Goal: Transaction & Acquisition: Purchase product/service

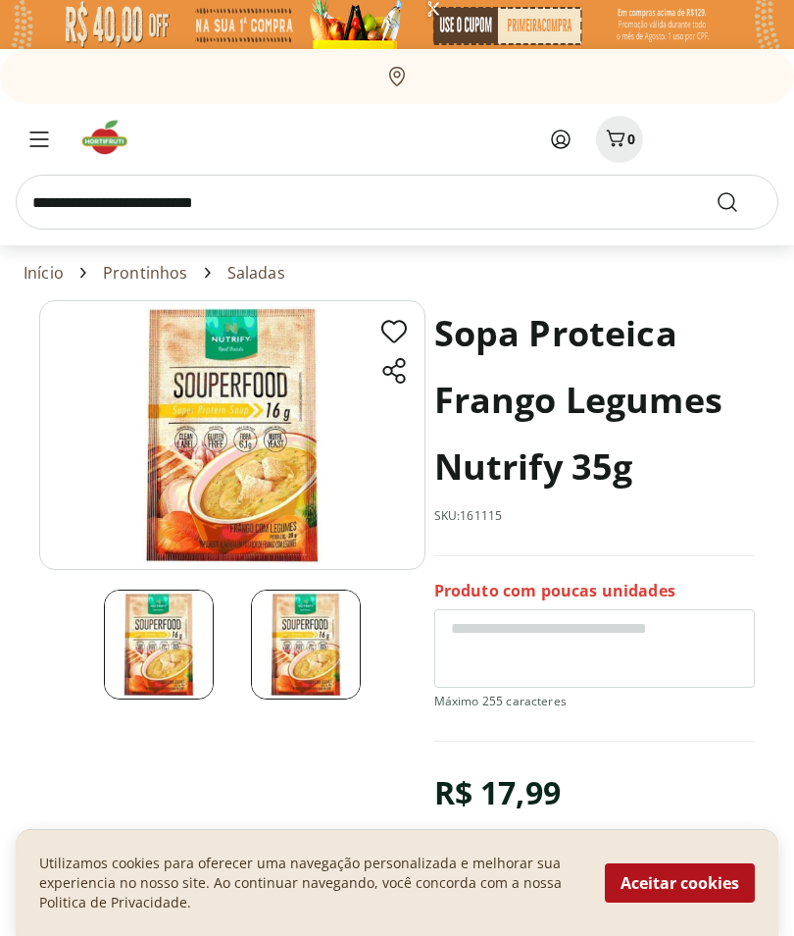
click at [722, 877] on button "Aceitar cookies" at bounding box center [680, 882] width 150 height 39
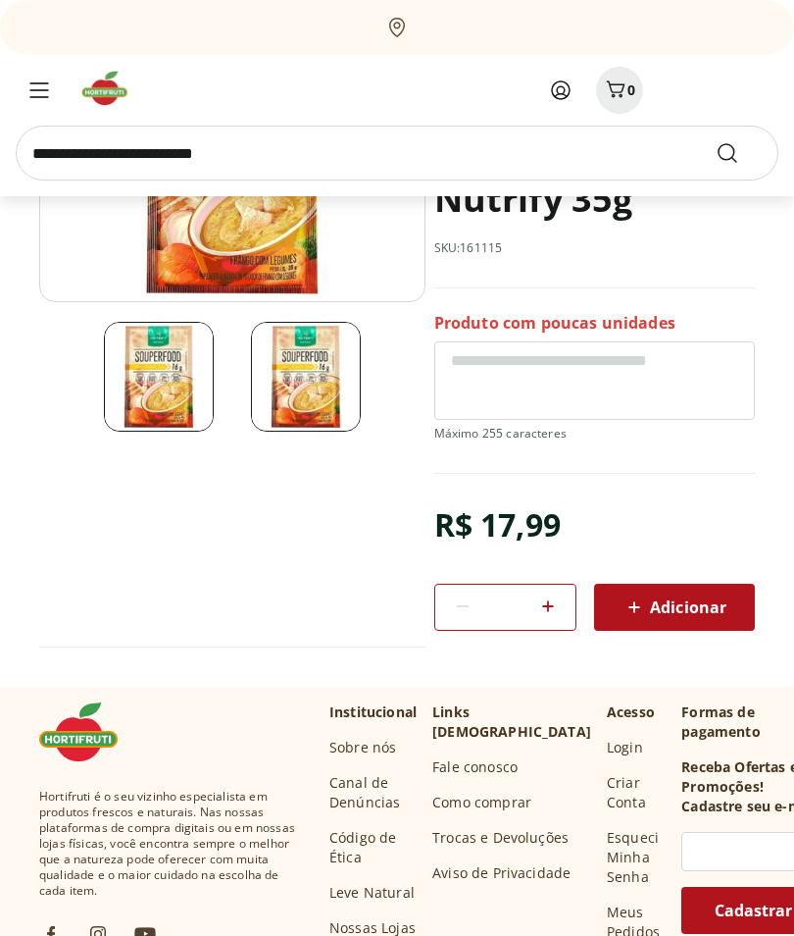
scroll to position [262, 0]
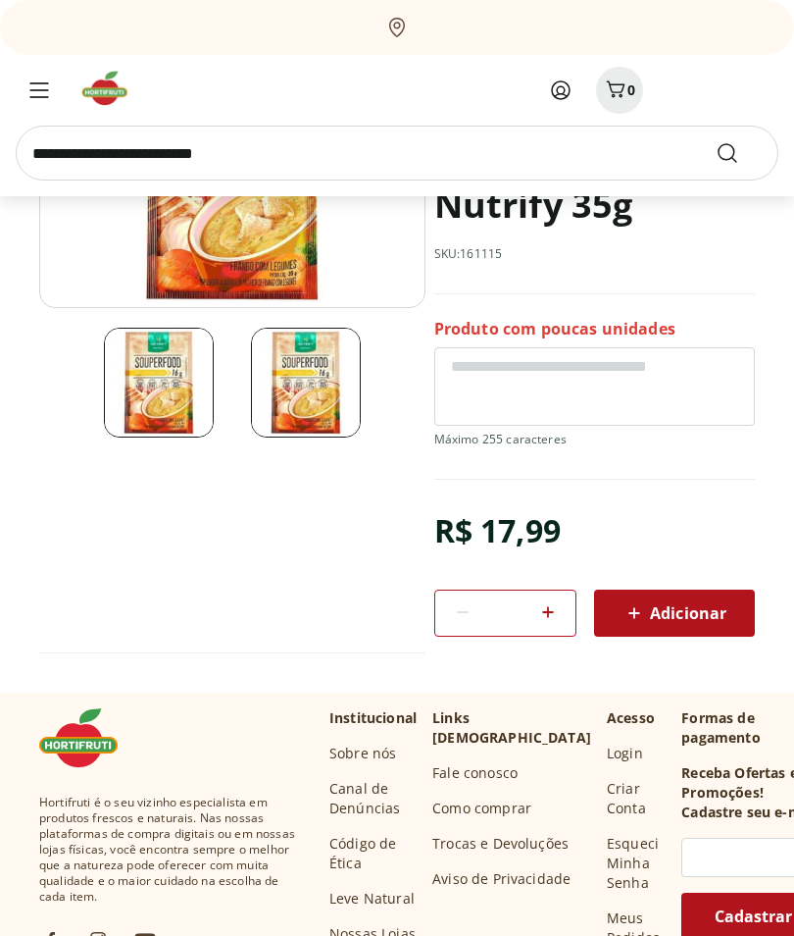
click at [555, 604] on icon at bounding box center [549, 612] width 24 height 24
click at [558, 608] on icon at bounding box center [549, 612] width 24 height 24
click at [560, 598] on div at bounding box center [549, 612] width 24 height 47
click at [559, 599] on div at bounding box center [549, 612] width 24 height 47
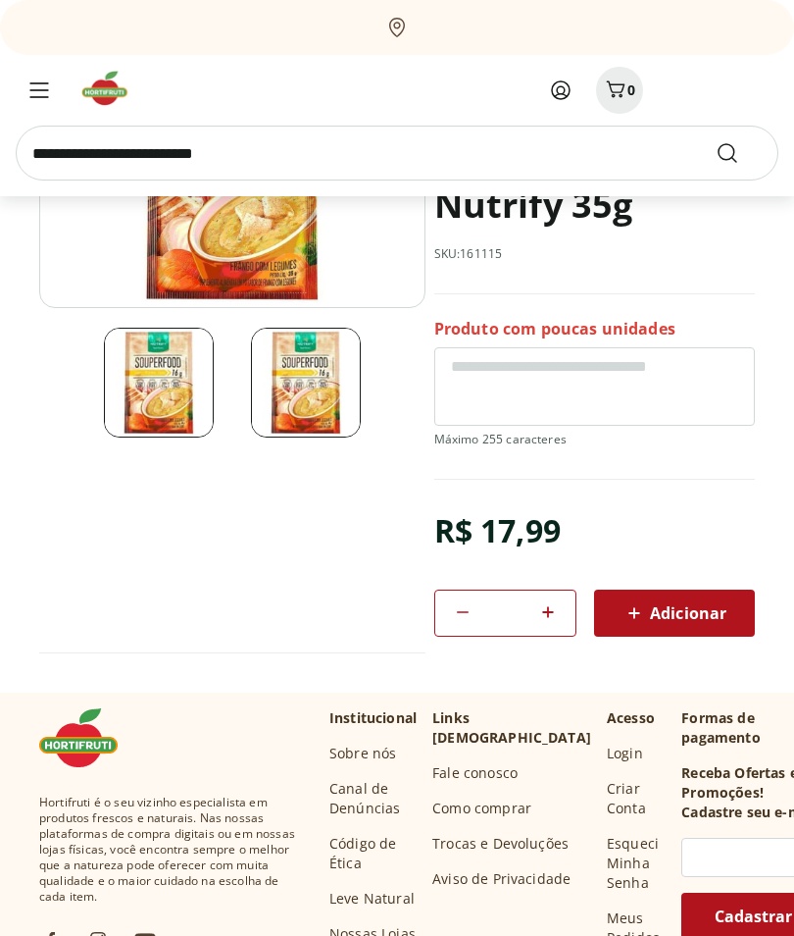
click at [566, 605] on div "*" at bounding box center [506, 612] width 143 height 47
click at [555, 611] on icon at bounding box center [549, 612] width 24 height 24
click at [554, 609] on icon at bounding box center [549, 612] width 24 height 24
click at [554, 608] on icon at bounding box center [549, 612] width 24 height 24
click at [558, 602] on icon at bounding box center [549, 612] width 24 height 24
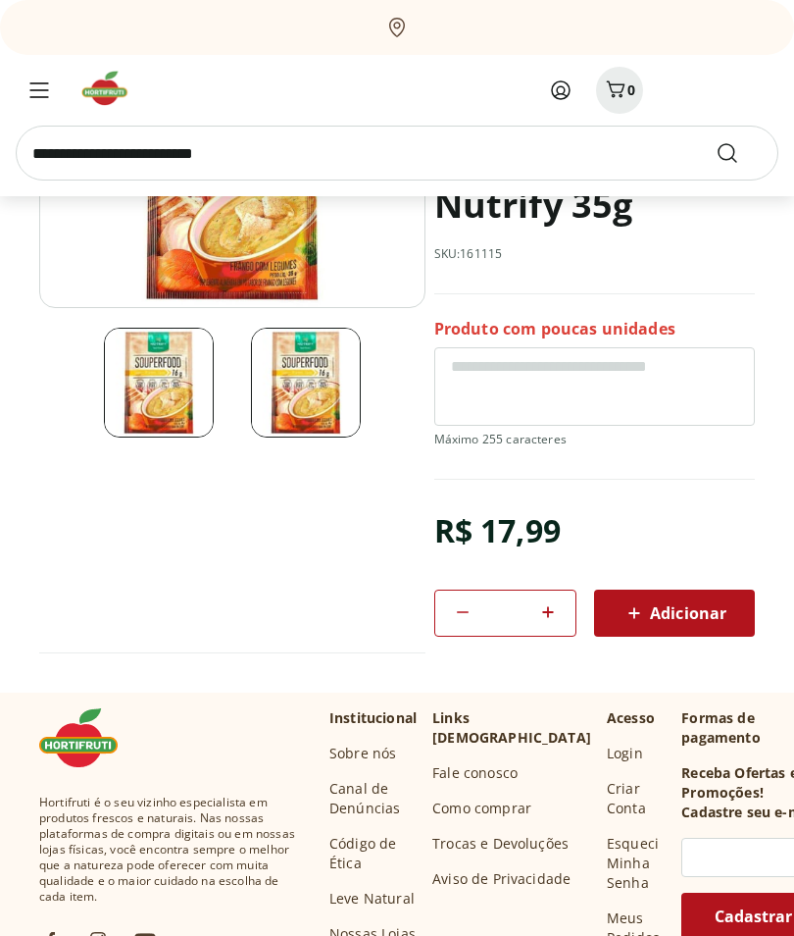
type input "**"
click at [564, 609] on div "**" at bounding box center [506, 612] width 143 height 47
click at [689, 610] on span "Adicionar" at bounding box center [675, 613] width 104 height 24
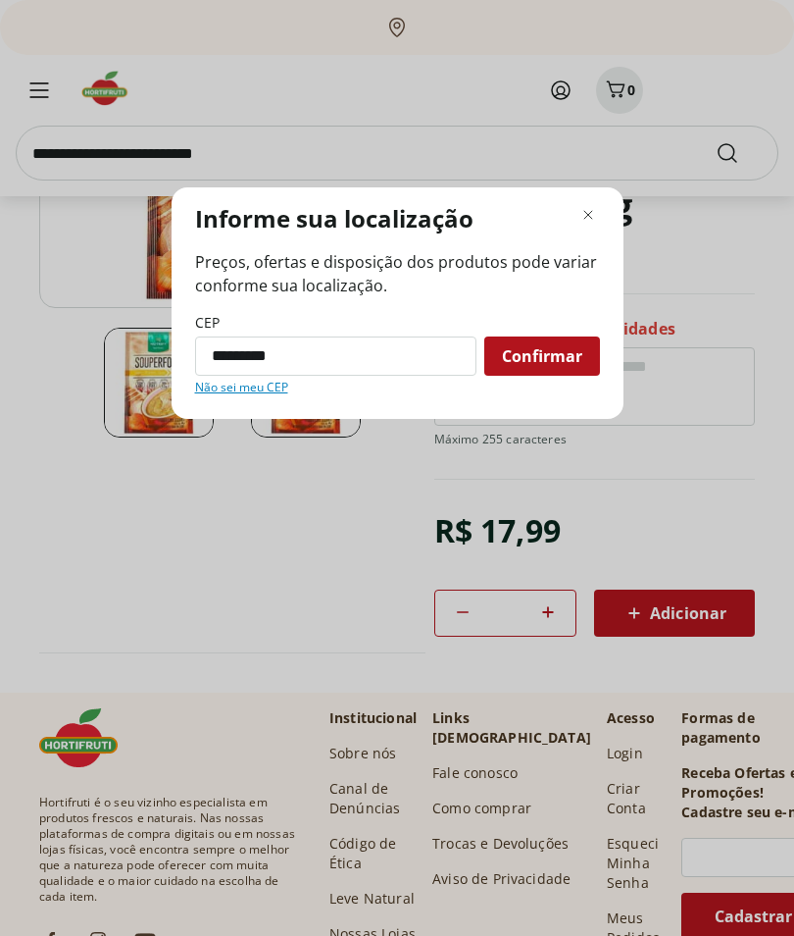
type input "*********"
click at [562, 364] on span "Confirmar" at bounding box center [542, 356] width 80 height 16
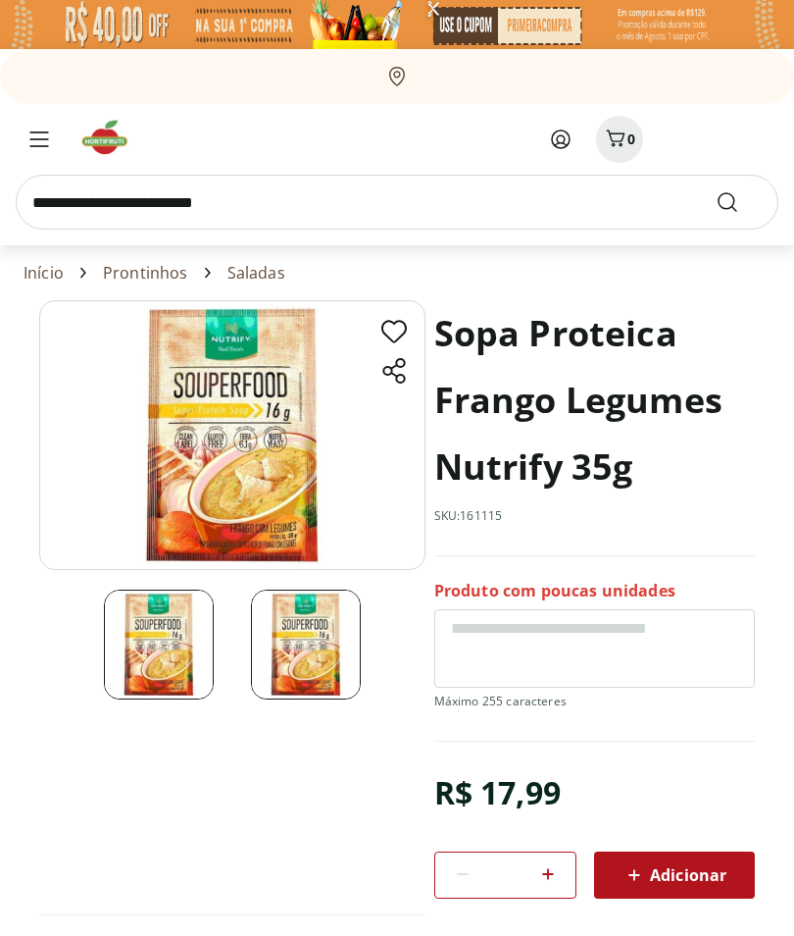
click at [661, 875] on span "Adicionar" at bounding box center [675, 875] width 104 height 24
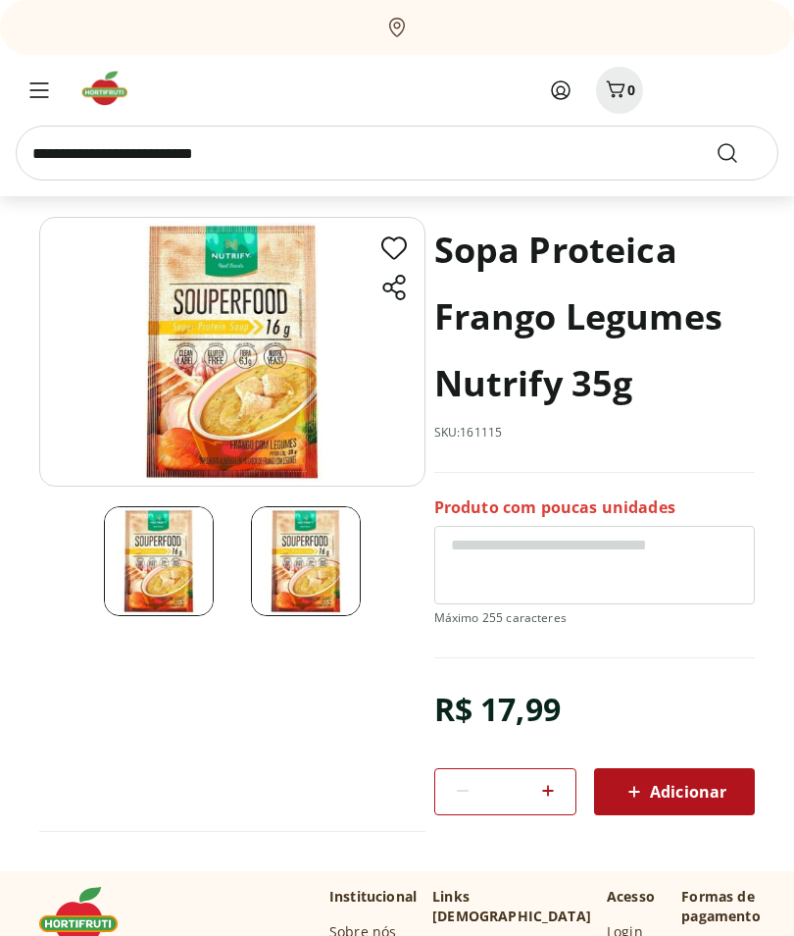
scroll to position [99, 0]
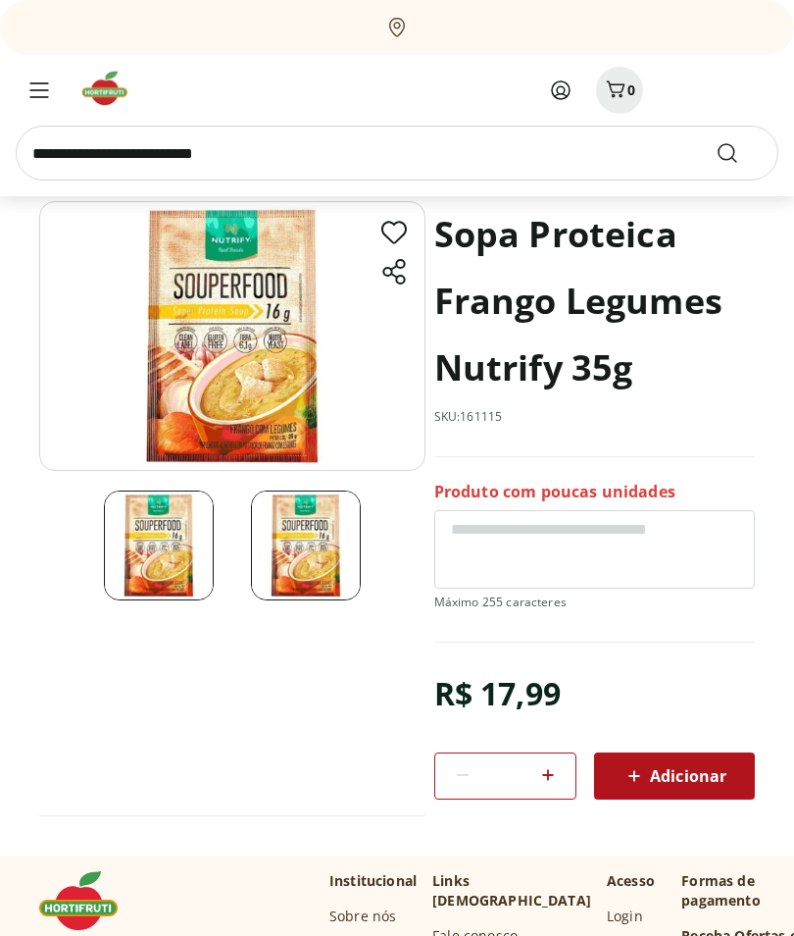
click at [552, 774] on icon at bounding box center [549, 775] width 24 height 24
click at [551, 774] on icon at bounding box center [549, 775] width 24 height 24
click at [559, 773] on icon at bounding box center [549, 775] width 24 height 24
click at [561, 775] on div "*" at bounding box center [506, 775] width 143 height 47
click at [554, 780] on icon at bounding box center [549, 775] width 24 height 24
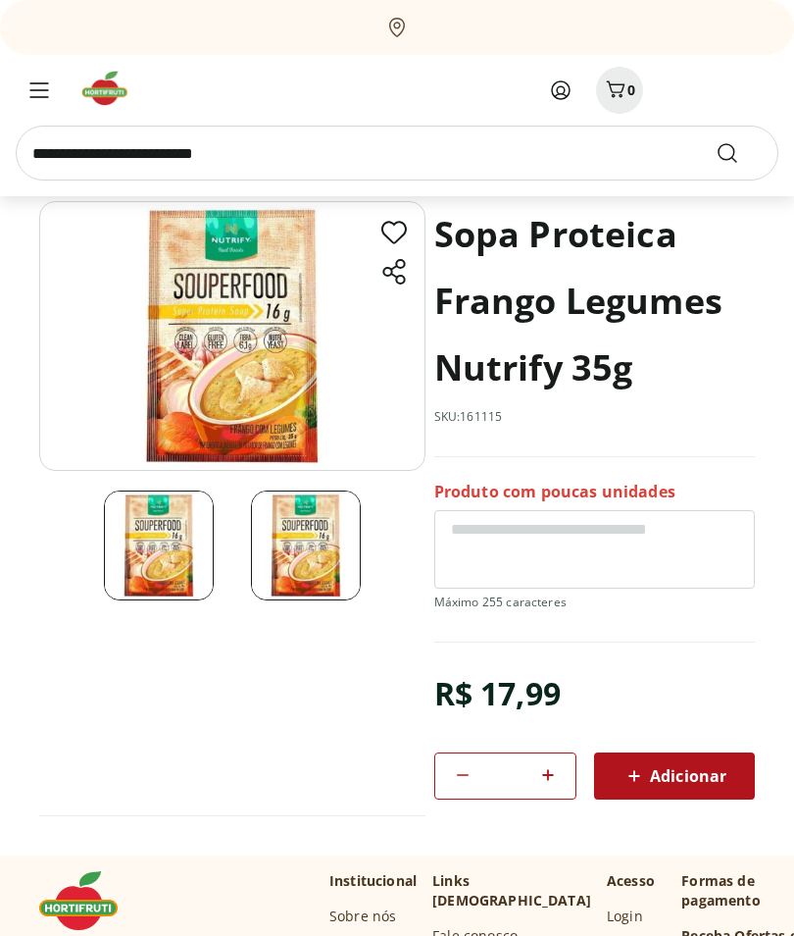
click at [688, 772] on span "Adicionar" at bounding box center [675, 776] width 104 height 24
click at [731, 769] on div "Adicionar" at bounding box center [674, 775] width 129 height 35
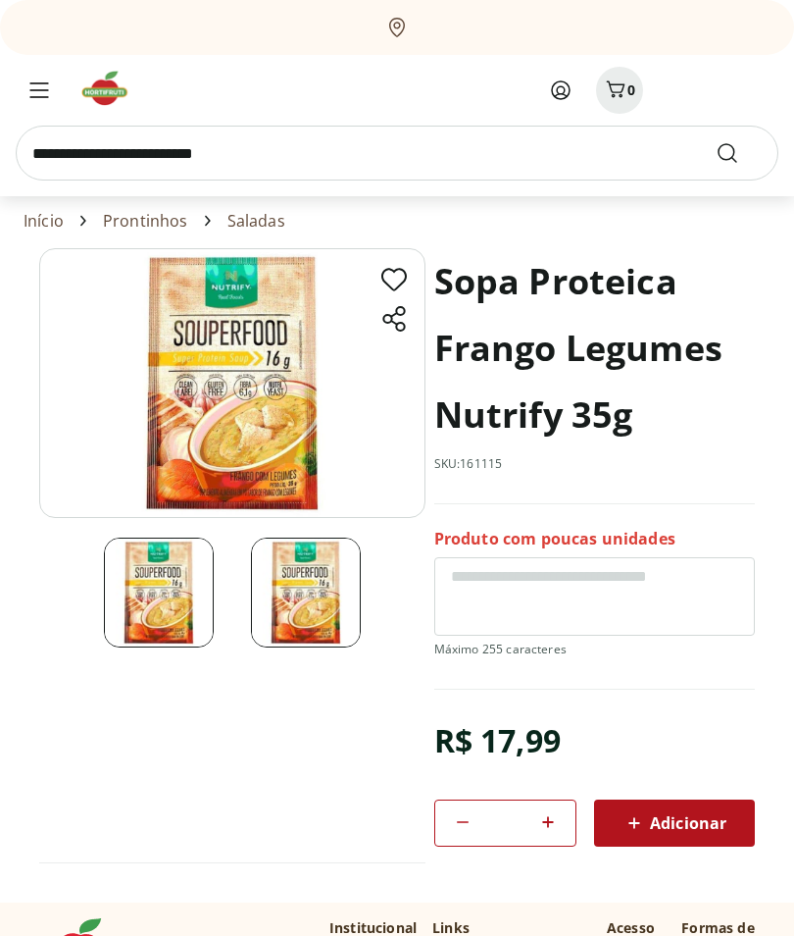
scroll to position [0, 0]
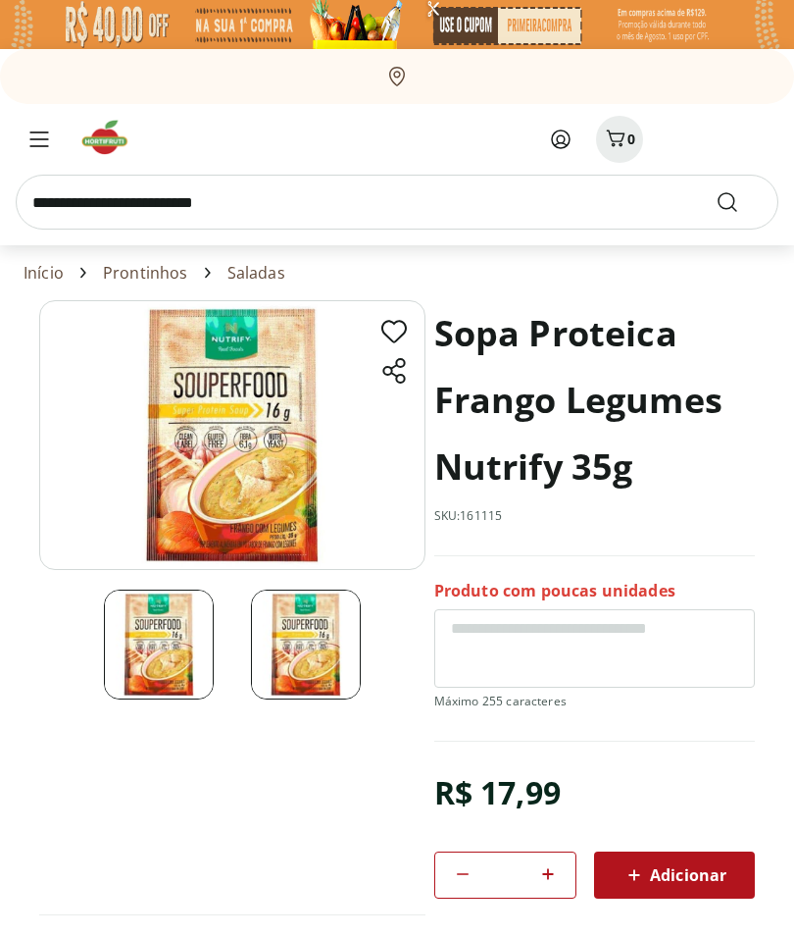
click at [632, 871] on icon at bounding box center [635, 875] width 24 height 24
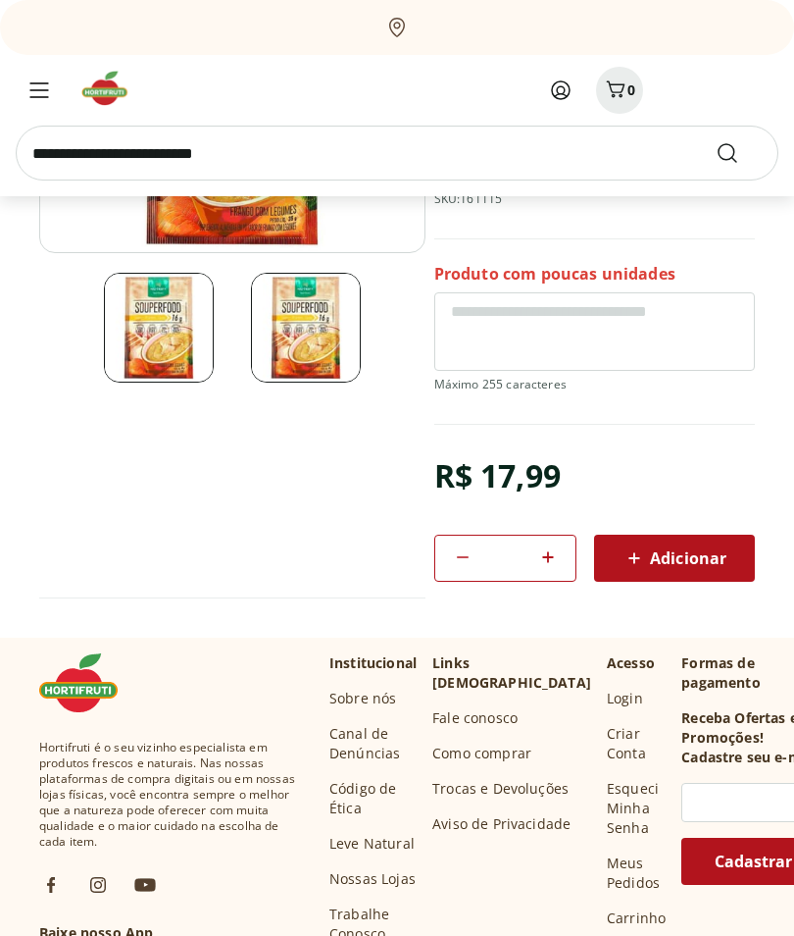
scroll to position [317, 0]
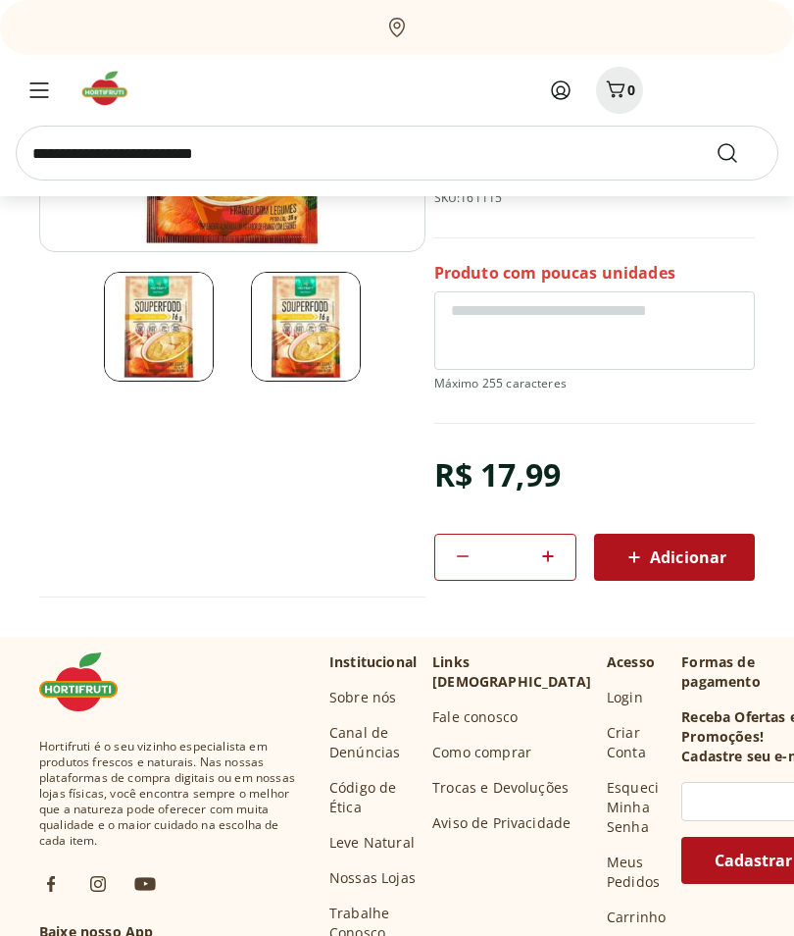
click at [551, 549] on icon at bounding box center [549, 557] width 24 height 24
click at [550, 549] on icon at bounding box center [549, 556] width 24 height 24
click at [553, 555] on icon at bounding box center [549, 556] width 24 height 24
click at [552, 554] on icon at bounding box center [549, 556] width 24 height 24
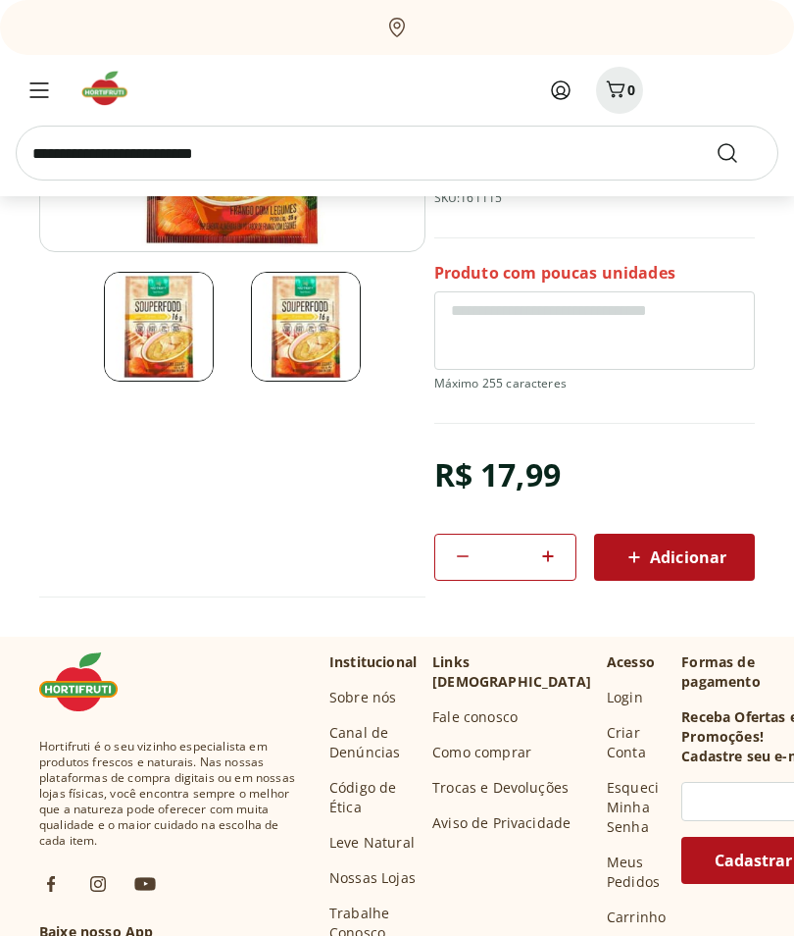
click at [552, 550] on icon at bounding box center [549, 556] width 24 height 24
type input "**"
click at [689, 552] on span "Adicionar" at bounding box center [675, 557] width 104 height 24
click at [685, 551] on span "Adicionar" at bounding box center [675, 557] width 104 height 24
click at [630, 567] on icon at bounding box center [635, 557] width 24 height 24
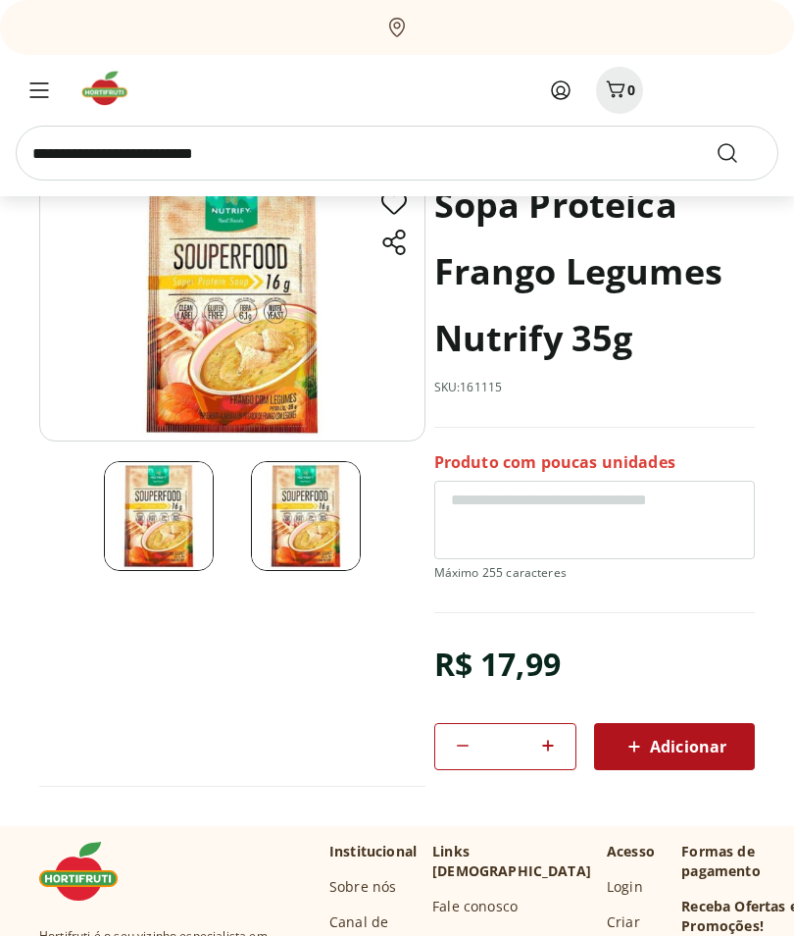
scroll to position [0, 0]
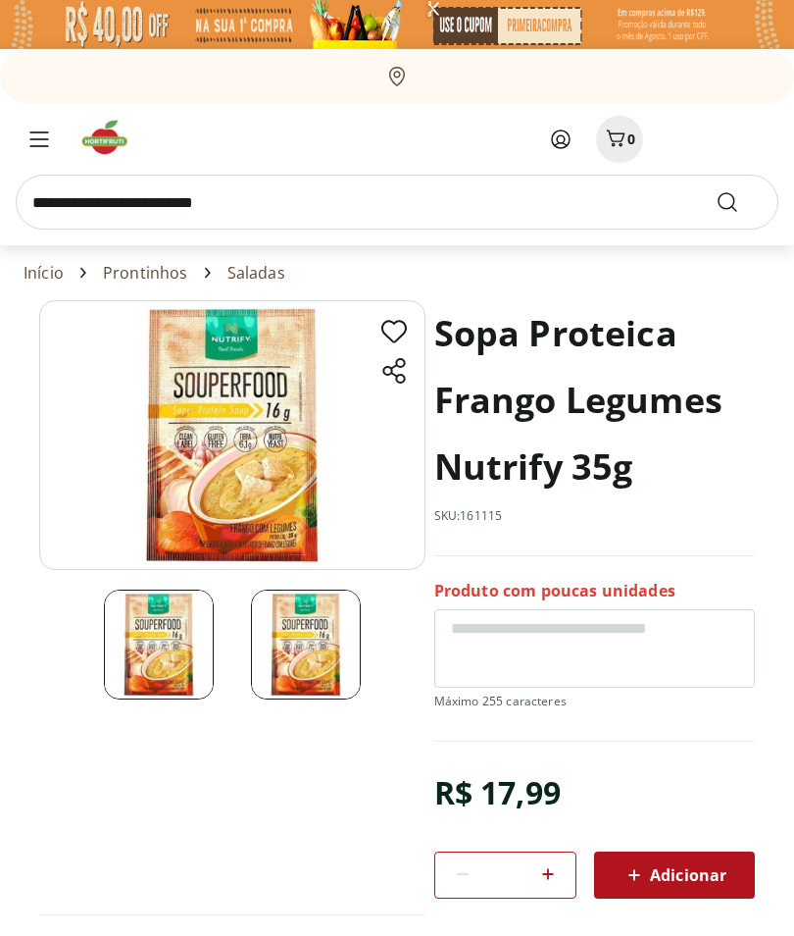
click at [559, 866] on icon at bounding box center [549, 874] width 24 height 24
click at [565, 873] on div "*" at bounding box center [506, 874] width 143 height 47
click at [560, 873] on icon at bounding box center [549, 874] width 24 height 24
click at [560, 872] on icon at bounding box center [549, 874] width 24 height 24
click at [559, 872] on icon at bounding box center [549, 874] width 24 height 24
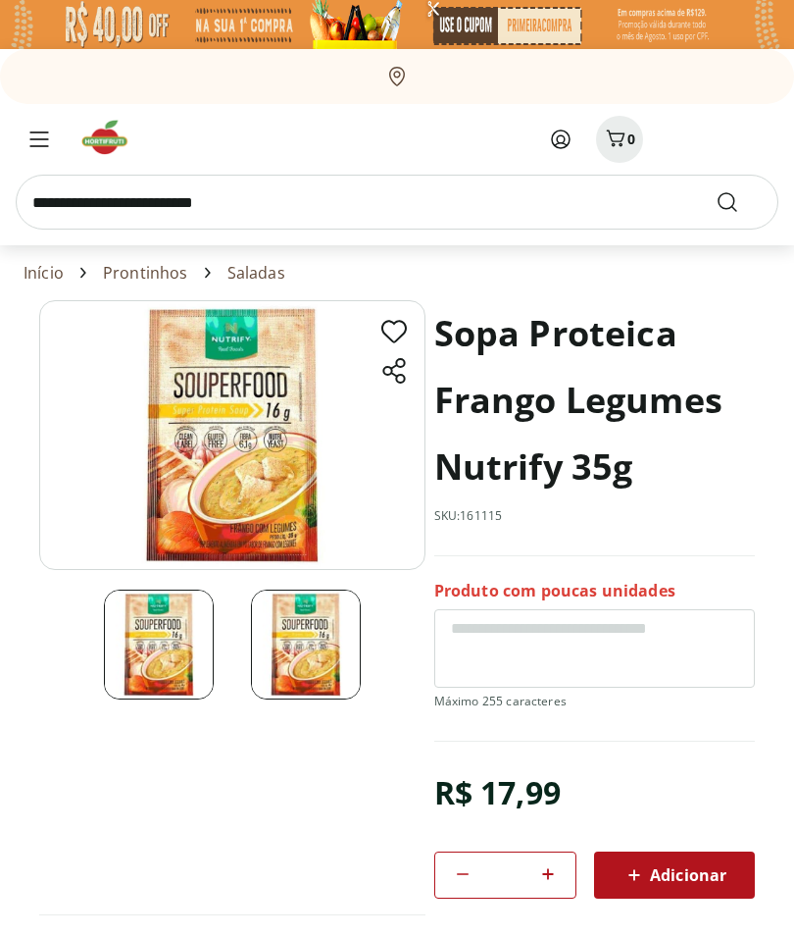
click at [559, 872] on icon at bounding box center [549, 874] width 24 height 24
click at [560, 871] on icon at bounding box center [549, 874] width 24 height 24
click at [558, 876] on icon at bounding box center [549, 874] width 24 height 24
click at [552, 873] on icon at bounding box center [549, 874] width 24 height 24
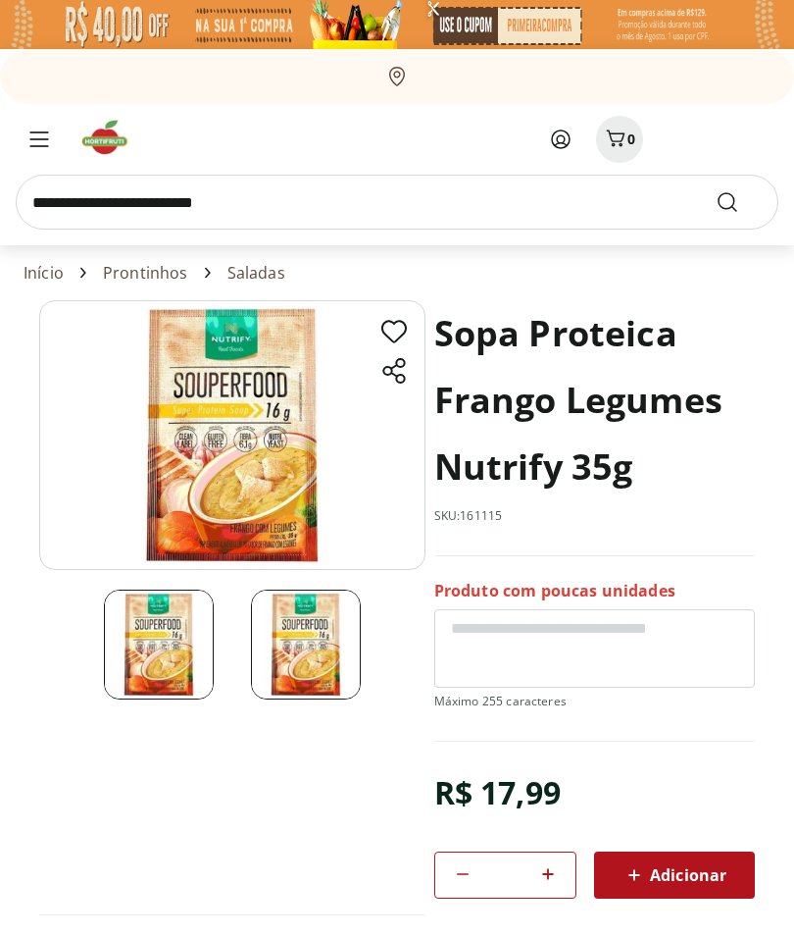
type input "**"
click at [674, 873] on span "Adicionar" at bounding box center [675, 875] width 104 height 24
click at [636, 867] on icon at bounding box center [635, 875] width 24 height 24
click at [658, 875] on span "Adicionar" at bounding box center [675, 875] width 104 height 24
click at [657, 874] on span "Adicionar" at bounding box center [675, 875] width 104 height 24
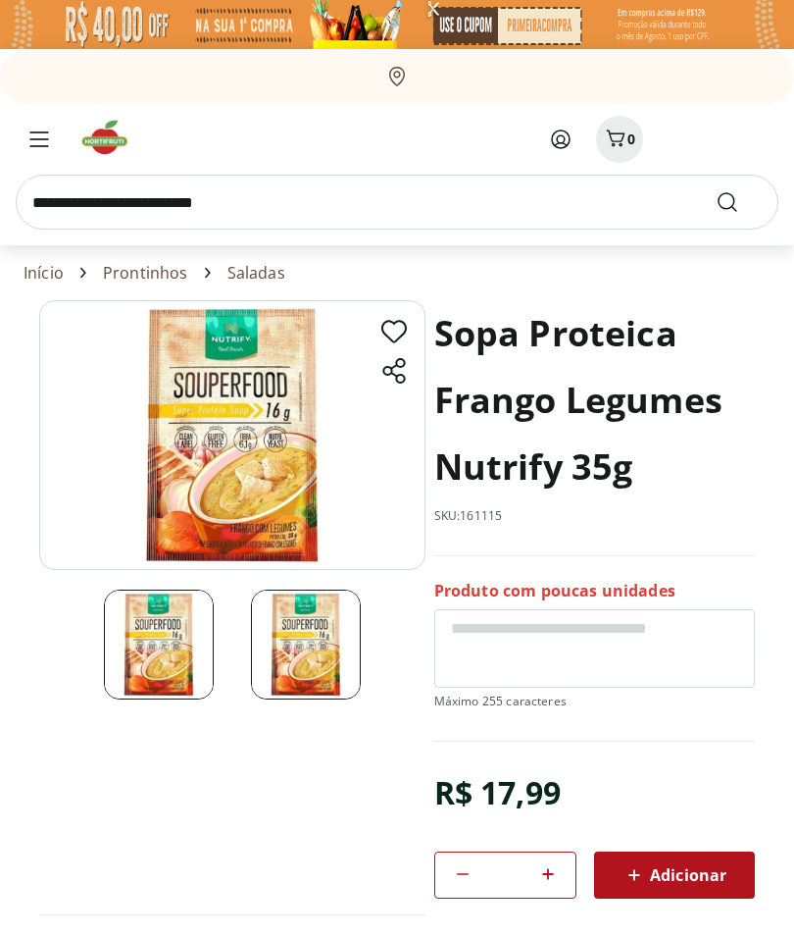
click at [663, 872] on span "Adicionar" at bounding box center [675, 875] width 104 height 24
click at [656, 861] on div "Adicionar" at bounding box center [674, 874] width 129 height 35
click at [655, 862] on div "Adicionar" at bounding box center [674, 874] width 129 height 35
click at [650, 877] on span "Adicionar" at bounding box center [675, 875] width 104 height 24
click at [648, 876] on span "Adicionar" at bounding box center [675, 875] width 104 height 24
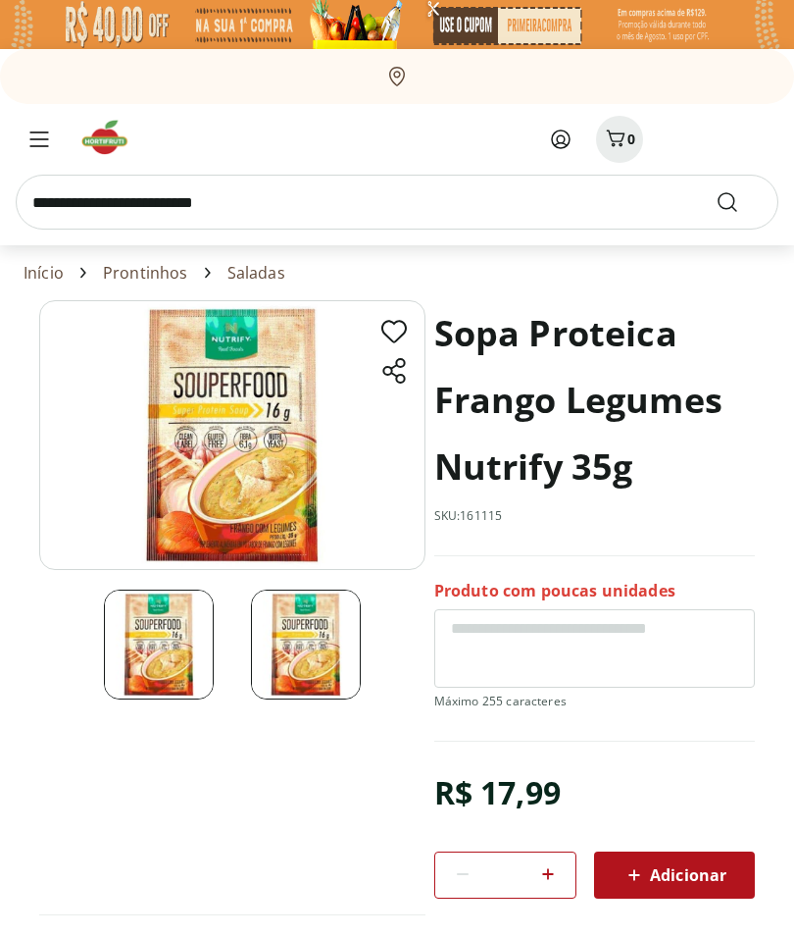
click at [648, 876] on span "Adicionar" at bounding box center [675, 875] width 104 height 24
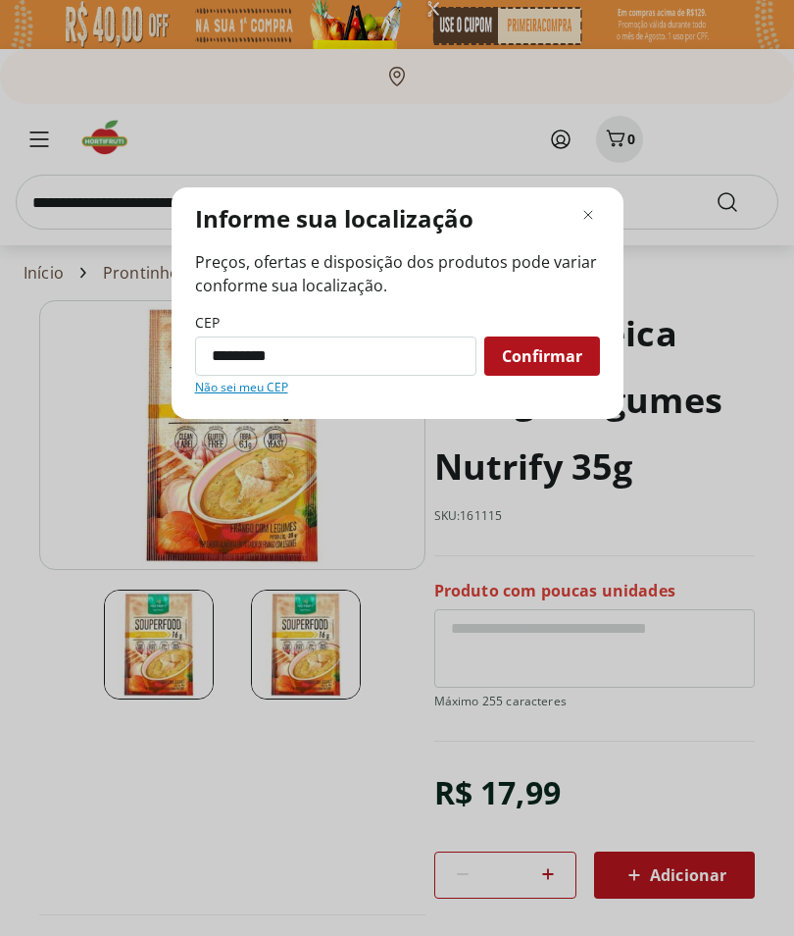
type input "*********"
click at [559, 364] on span "Confirmar" at bounding box center [542, 356] width 80 height 16
